Goal: Task Accomplishment & Management: Manage account settings

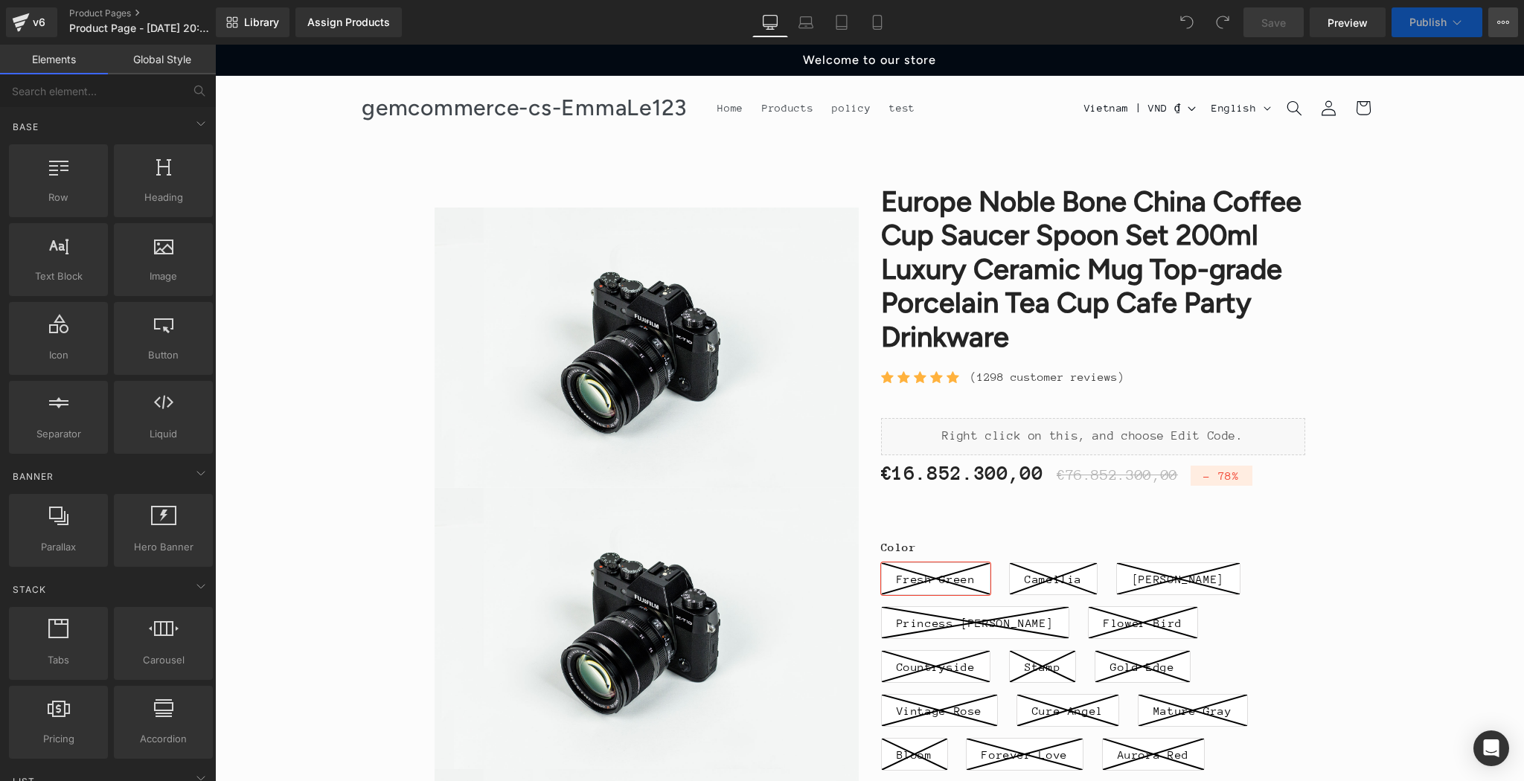
click at [1503, 30] on button "View Live Page View with current Template Save Template to Library Schedule Pub…" at bounding box center [1503, 22] width 30 height 30
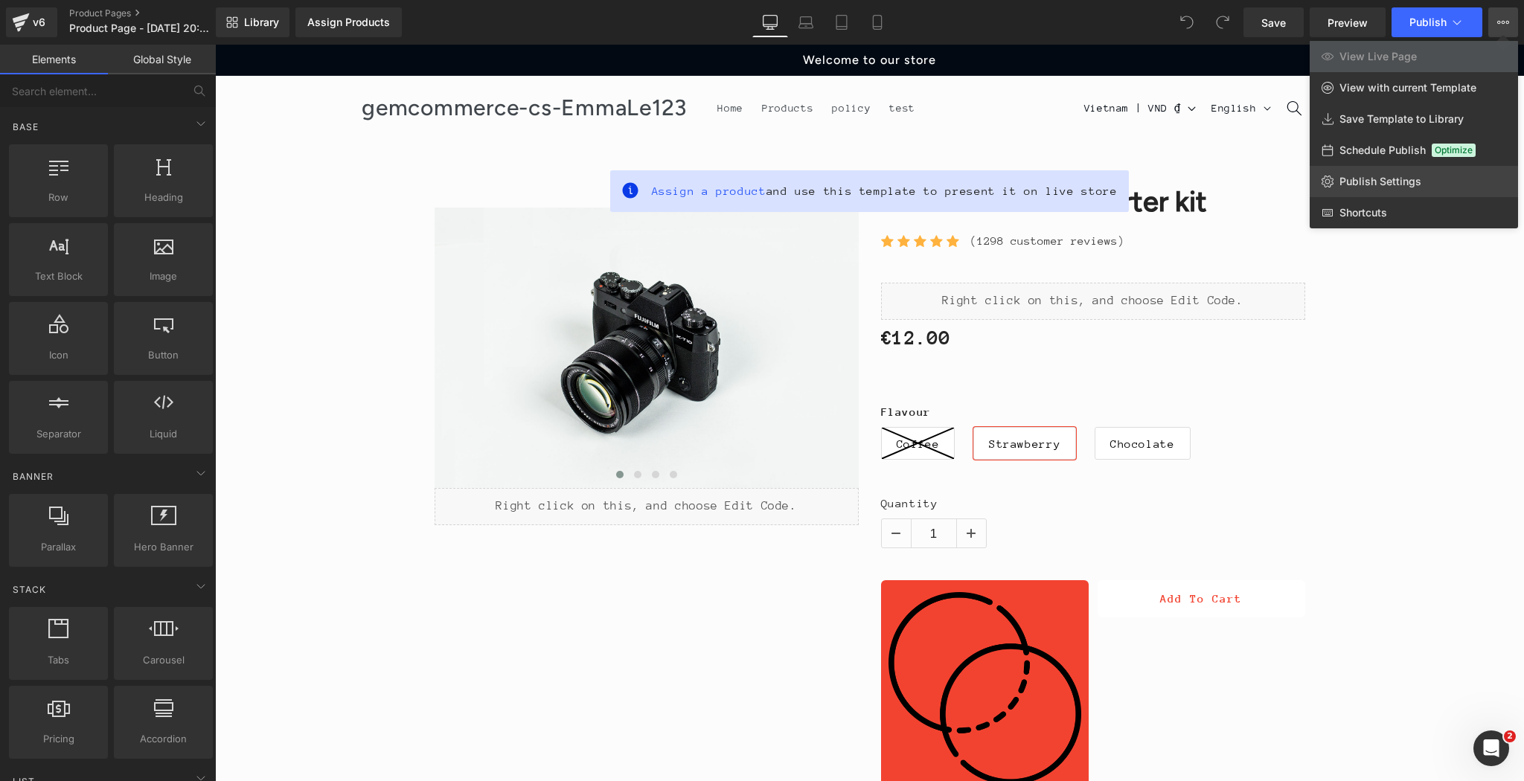
click at [1381, 181] on span "Publish Settings" at bounding box center [1381, 181] width 82 height 13
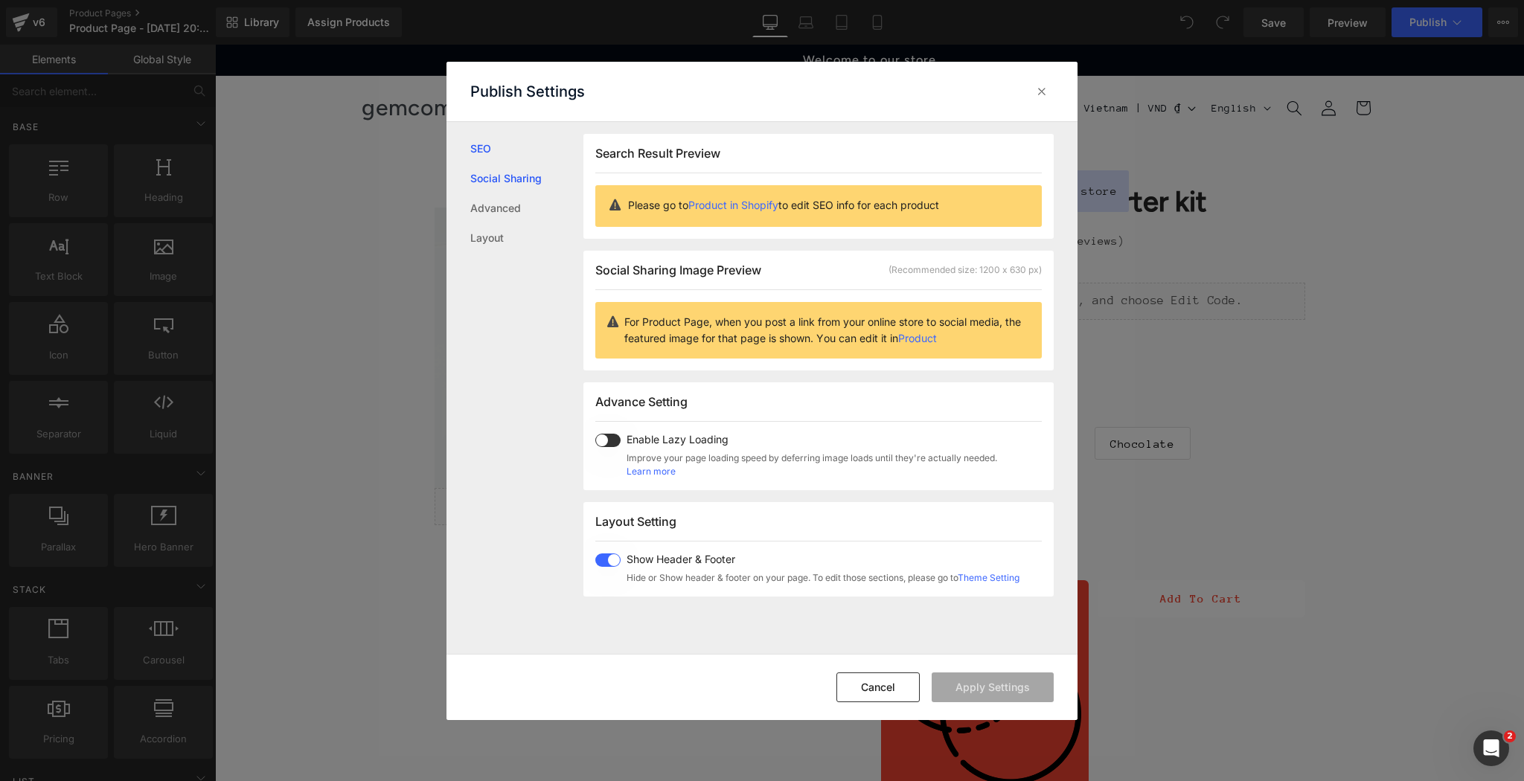
click at [0, 0] on link "Social Sharing" at bounding box center [0, 0] width 0 height 0
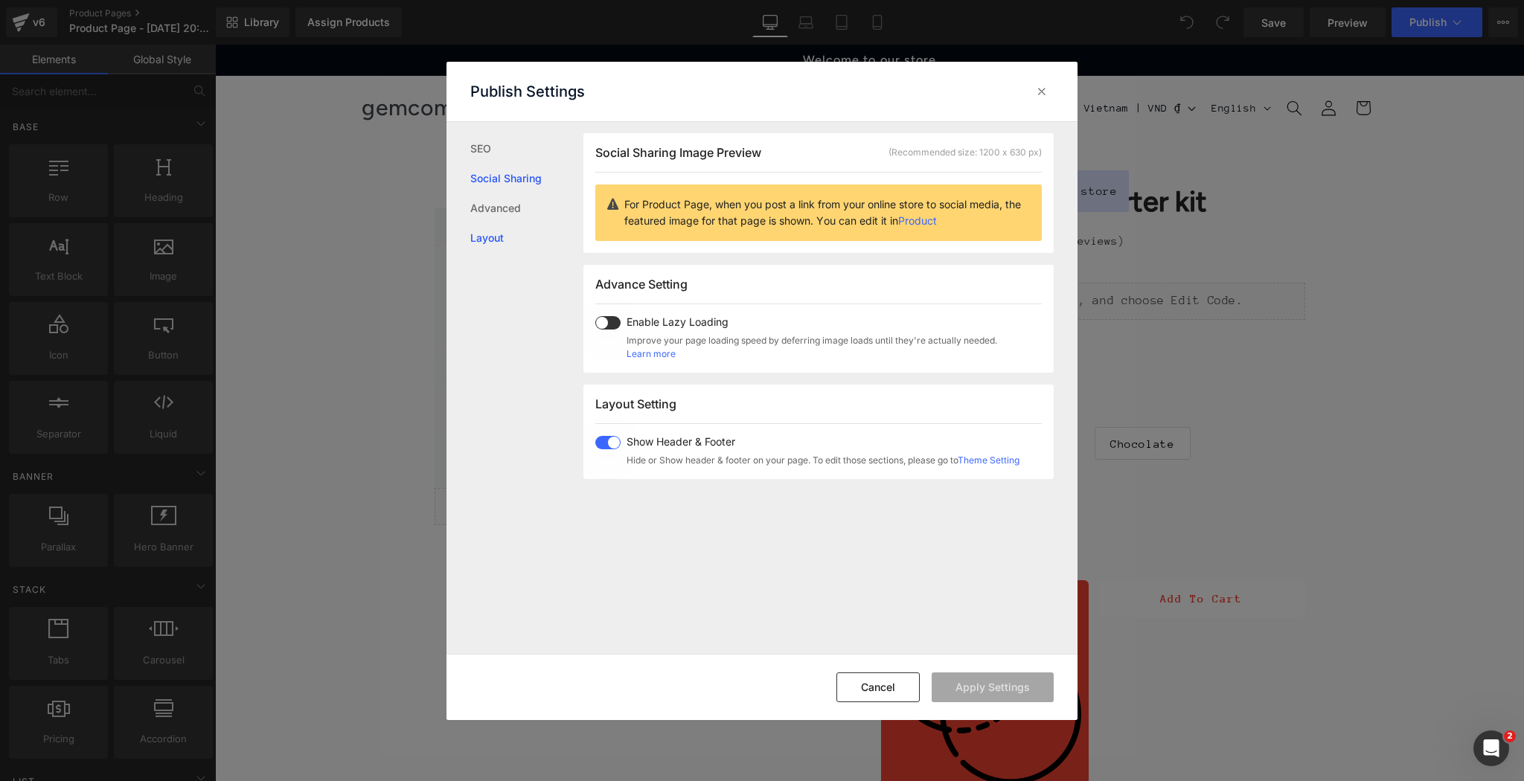
click at [0, 0] on link "Layout" at bounding box center [0, 0] width 0 height 0
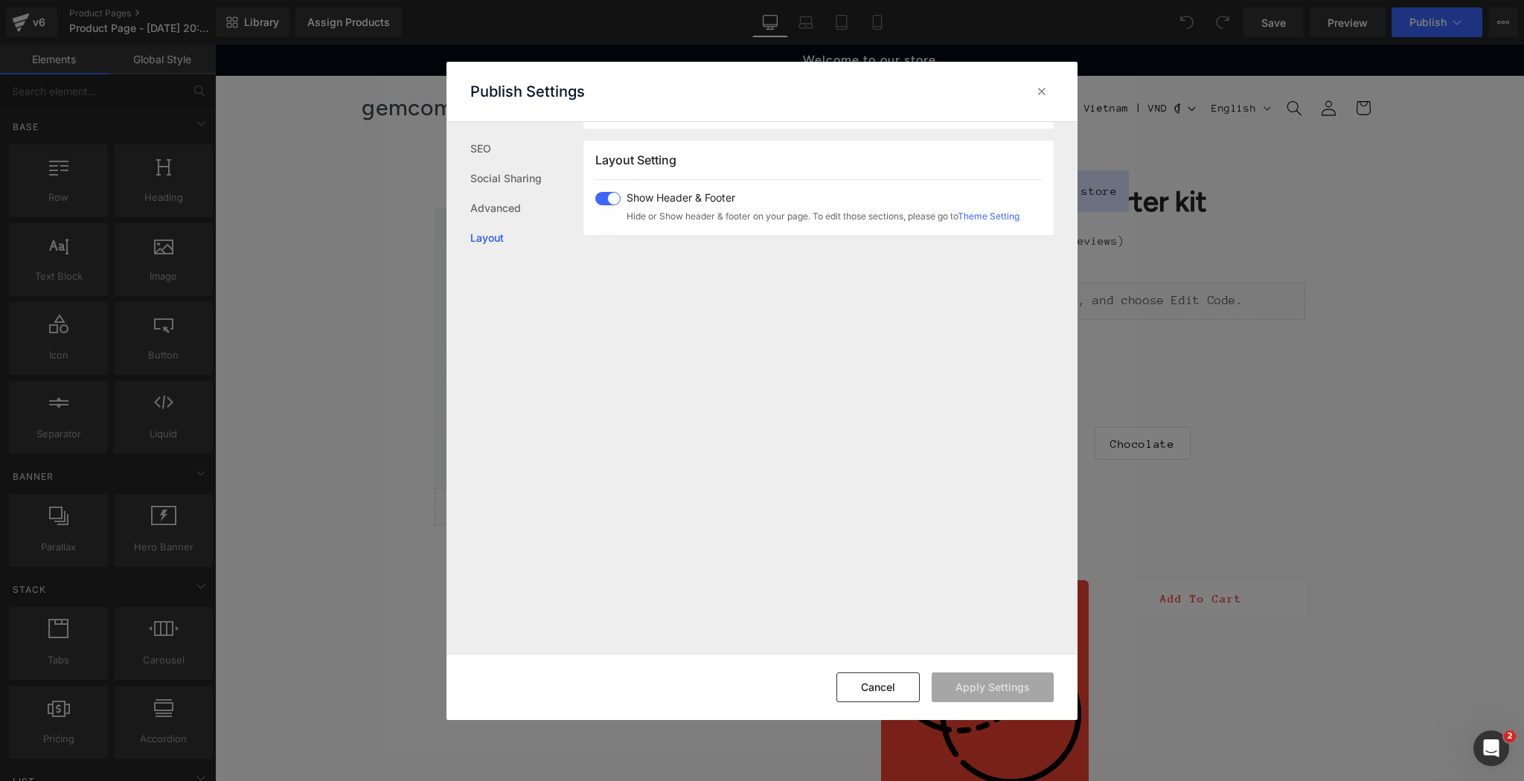
scroll to position [367, 0]
click at [606, 194] on span at bounding box center [607, 193] width 25 height 13
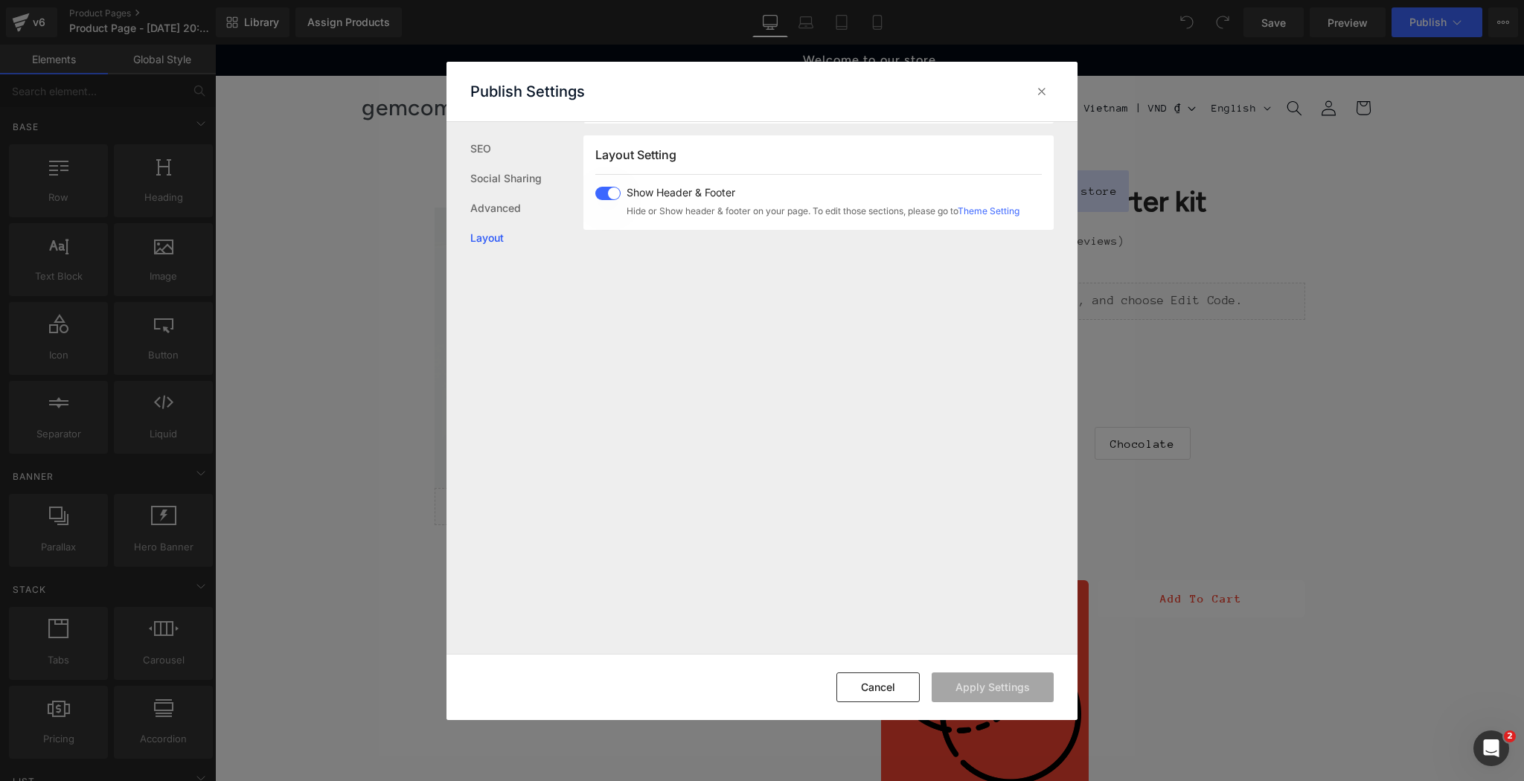
click at [606, 194] on span at bounding box center [607, 193] width 25 height 13
